Goal: Information Seeking & Learning: Learn about a topic

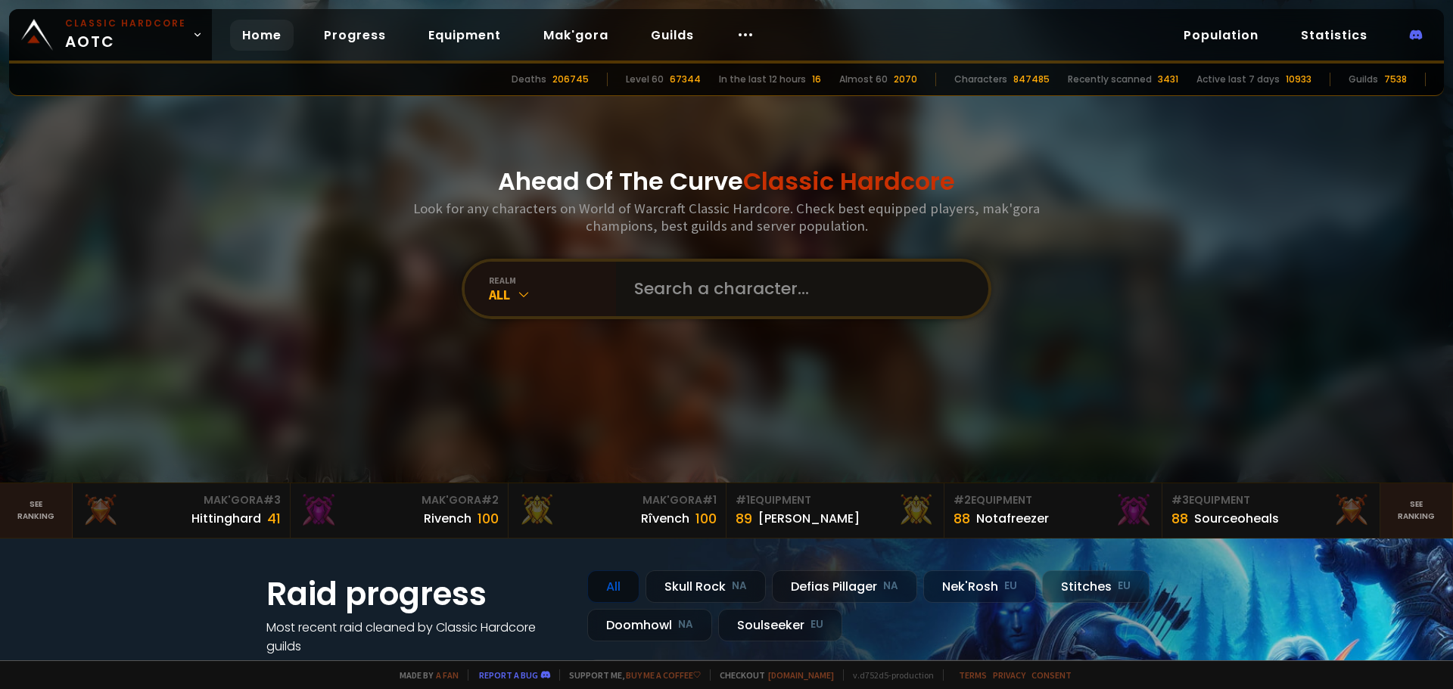
click at [646, 280] on input "text" at bounding box center [797, 289] width 345 height 54
type input "onemoretime"
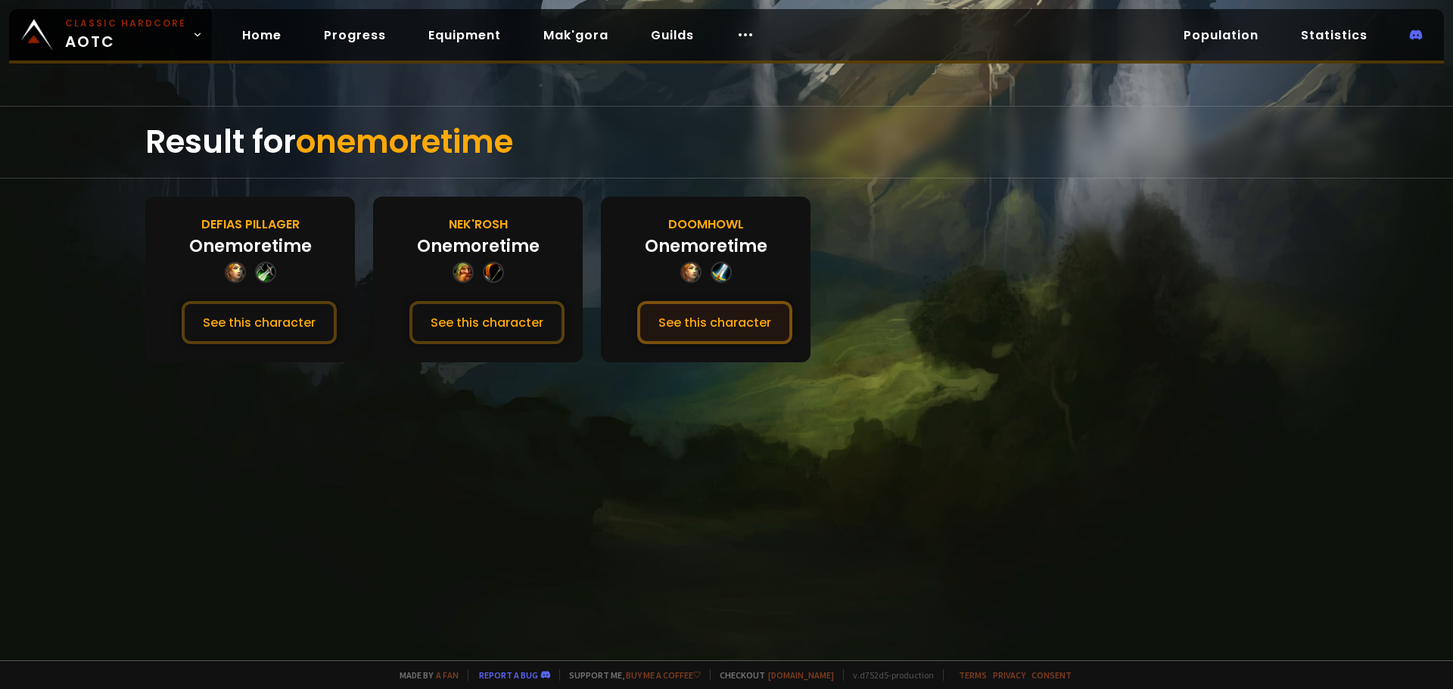
click at [692, 319] on button "See this character" at bounding box center [714, 322] width 155 height 43
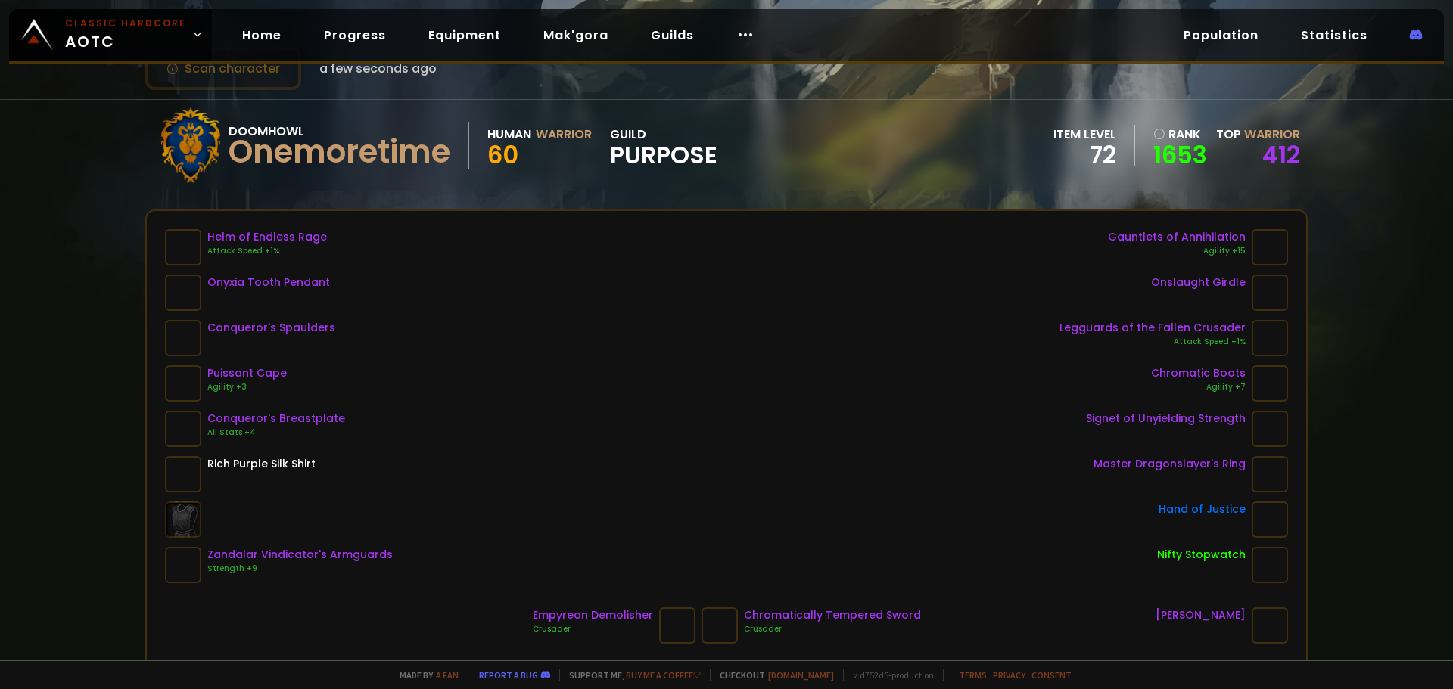
scroll to position [56, 0]
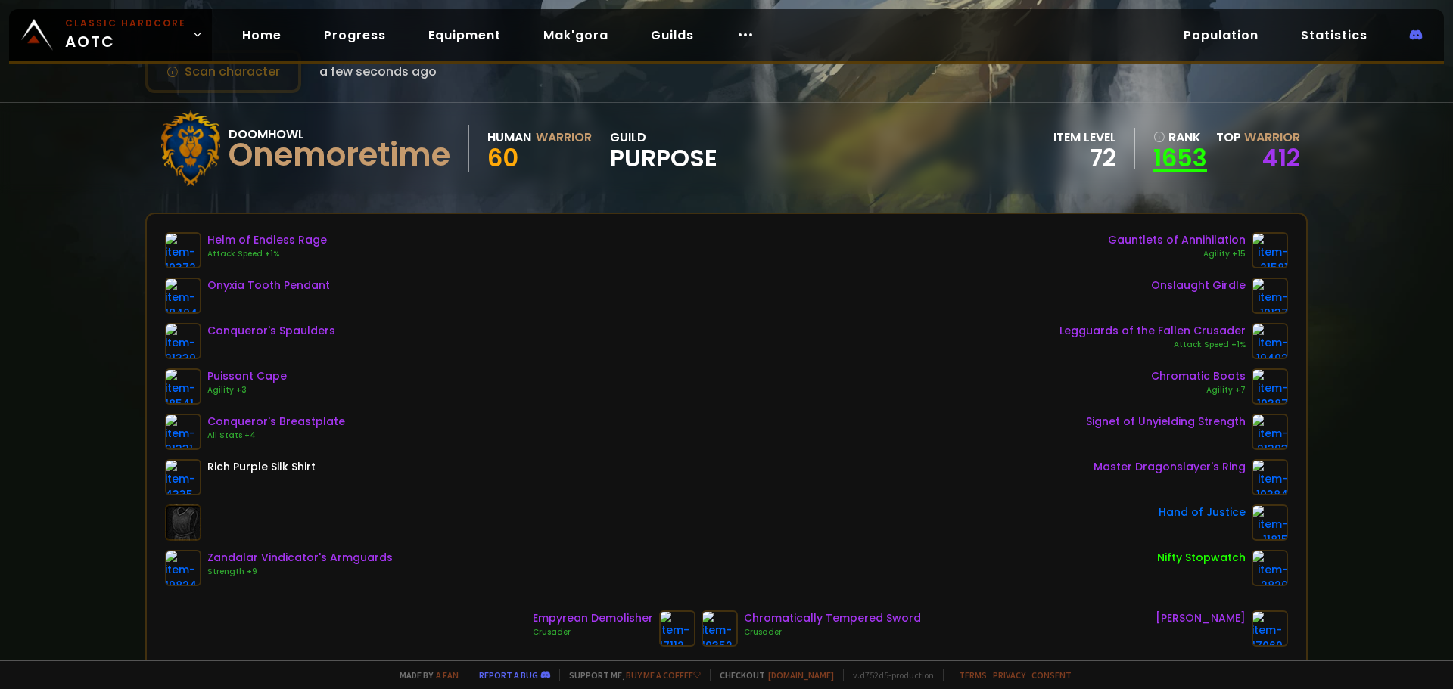
click at [1165, 165] on link "1653" at bounding box center [1180, 158] width 54 height 23
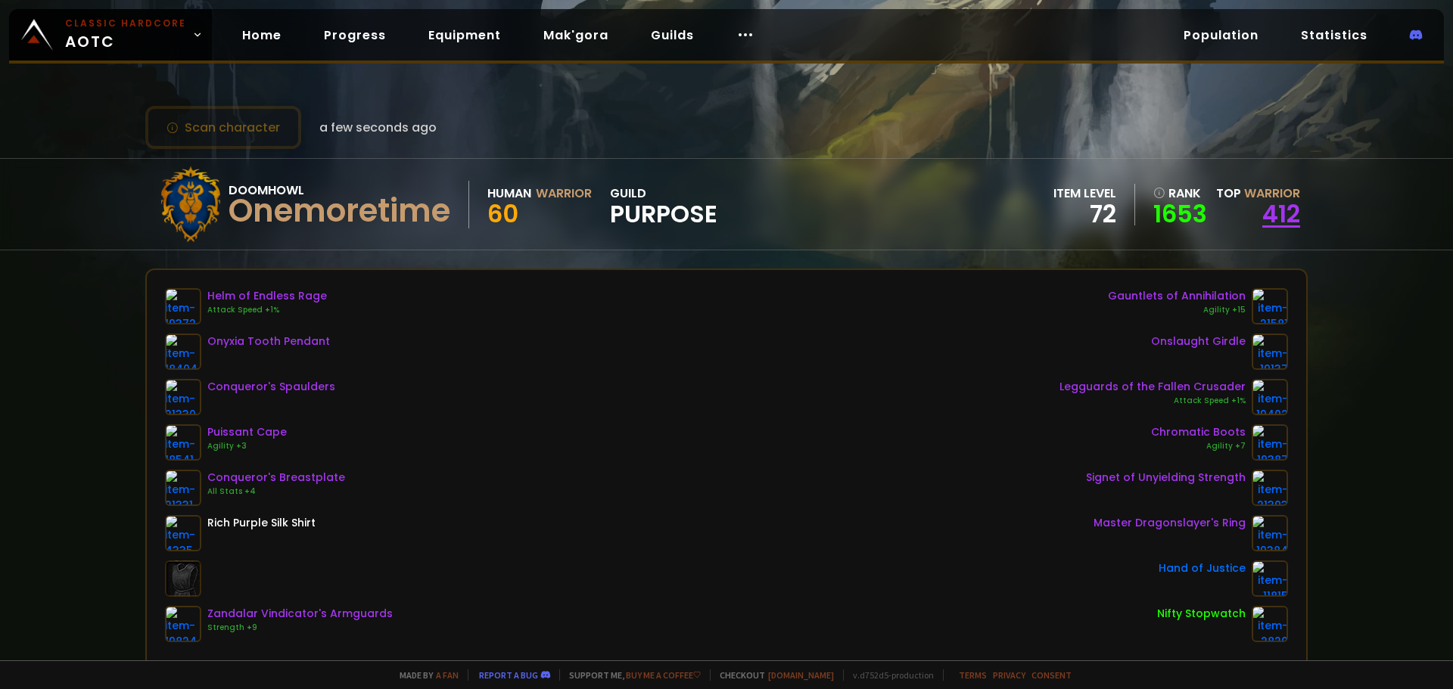
click at [1262, 210] on link "412" at bounding box center [1281, 214] width 38 height 34
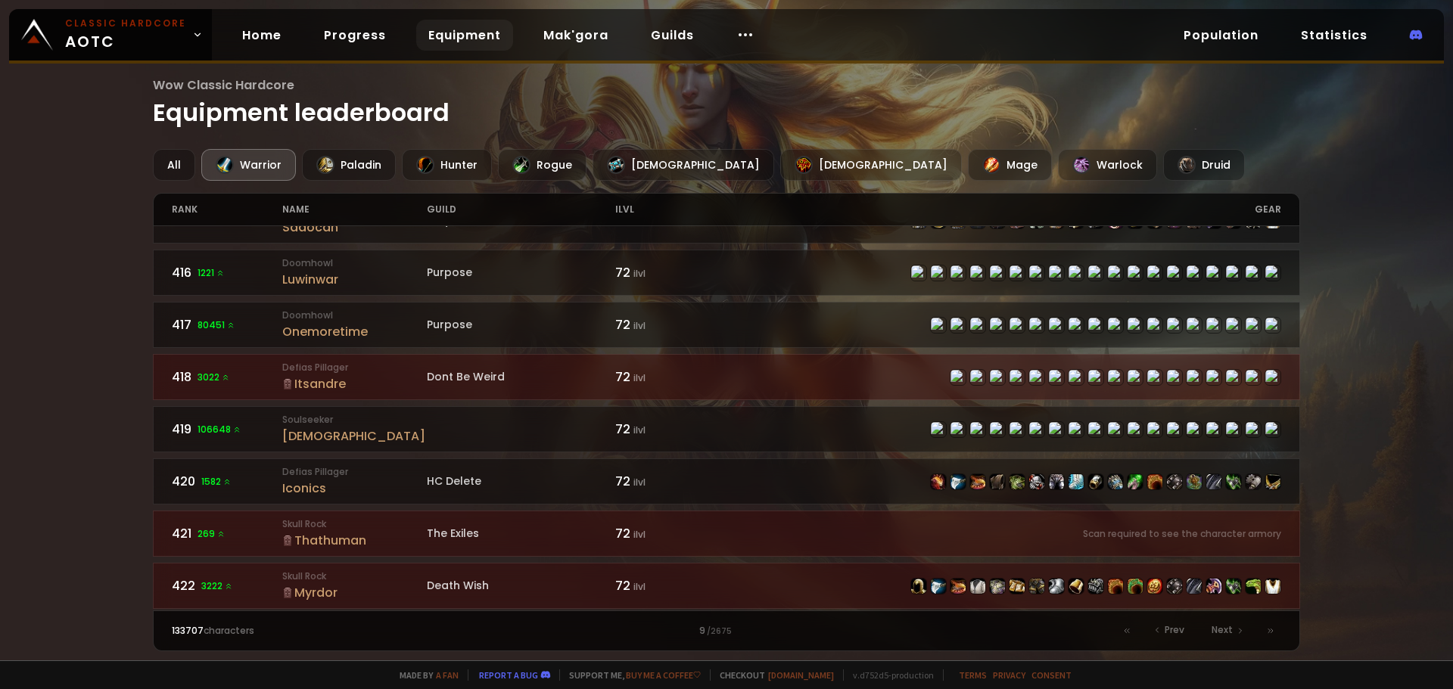
scroll to position [690, 0]
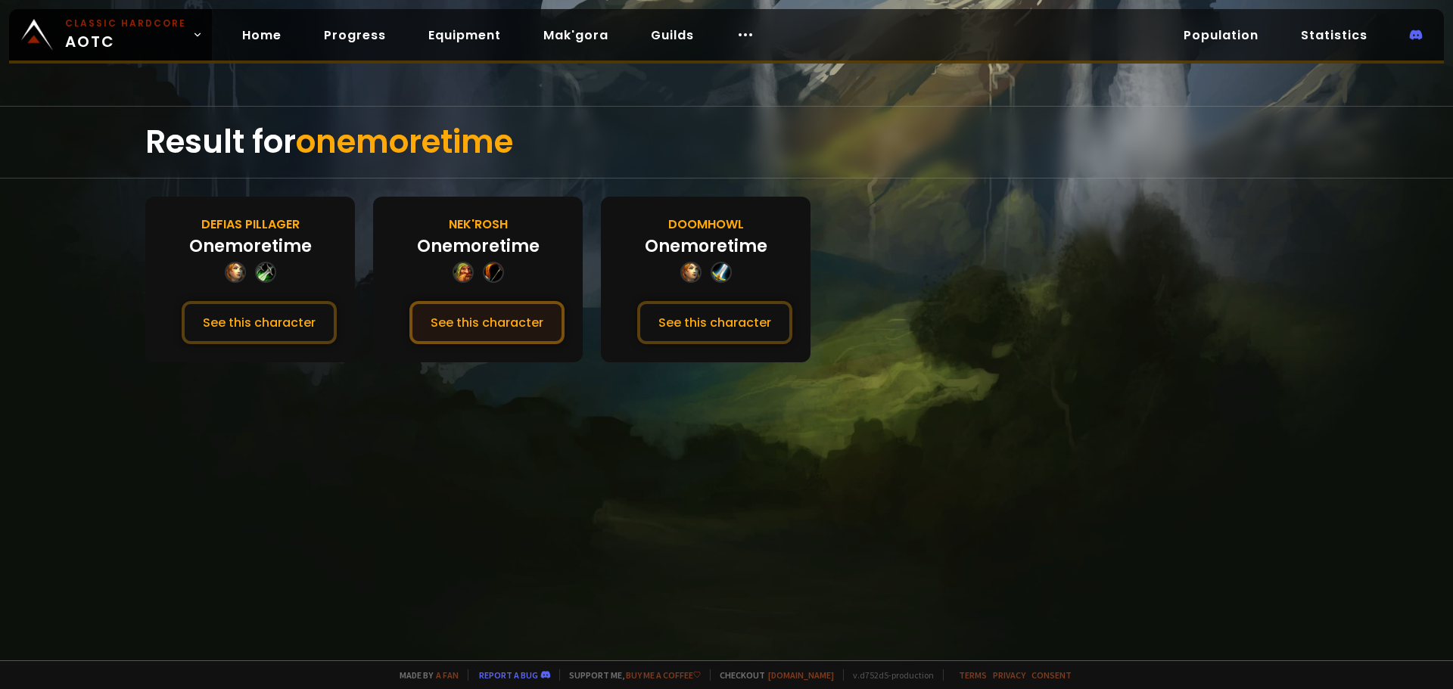
click at [514, 319] on button "See this character" at bounding box center [486, 322] width 155 height 43
click at [279, 325] on button "See this character" at bounding box center [259, 322] width 155 height 43
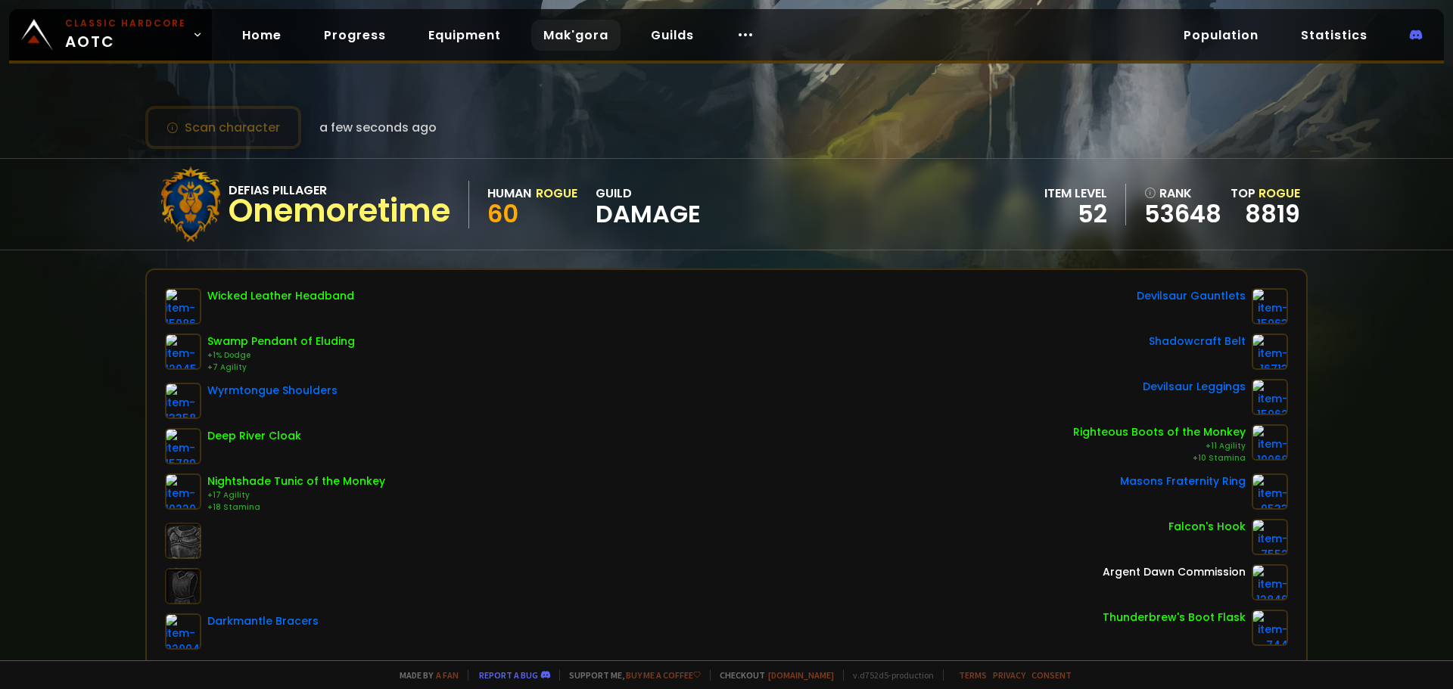
click at [571, 39] on link "Mak'gora" at bounding box center [575, 35] width 89 height 31
